Goal: Transaction & Acquisition: Purchase product/service

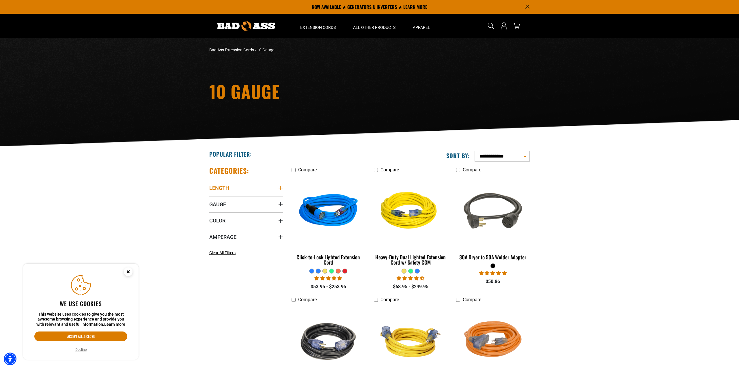
click at [277, 190] on summary "Length" at bounding box center [246, 188] width 74 height 16
click at [211, 201] on icon at bounding box center [211, 200] width 5 height 8
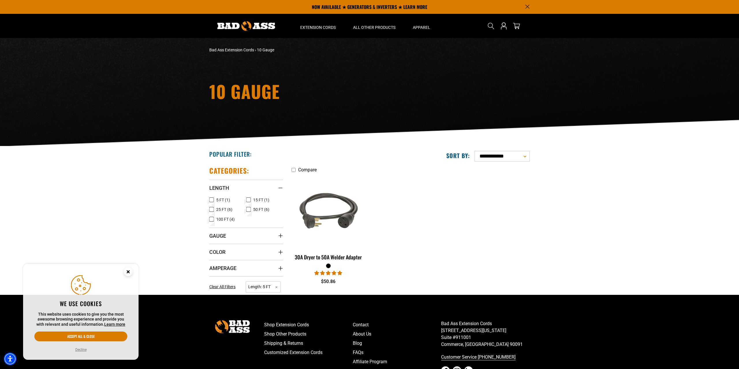
click at [213, 201] on icon at bounding box center [211, 200] width 3 height 3
click at [282, 236] on icon "Gauge" at bounding box center [281, 236] width 4 height 4
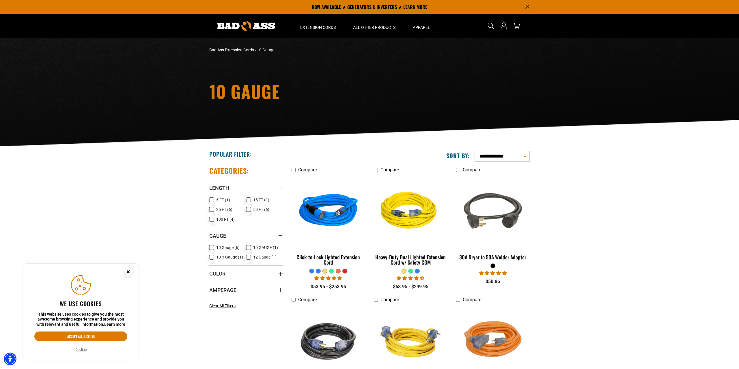
click at [248, 258] on icon at bounding box center [248, 258] width 5 height 8
